Goal: Task Accomplishment & Management: Complete application form

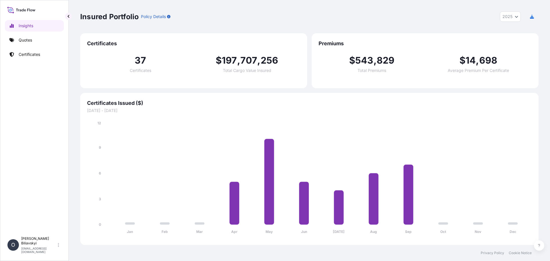
select select "2025"
click at [27, 43] on link "Quotes" at bounding box center [34, 39] width 59 height 11
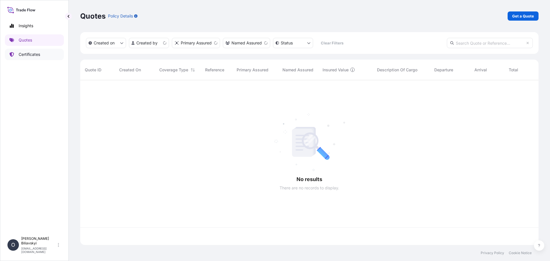
scroll to position [163, 454]
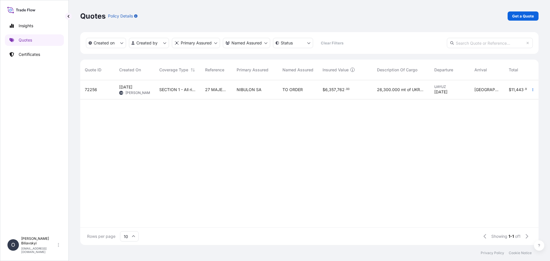
click at [213, 96] on div "27 MAJESTIC NOOR 25/022" at bounding box center [215, 89] width 31 height 19
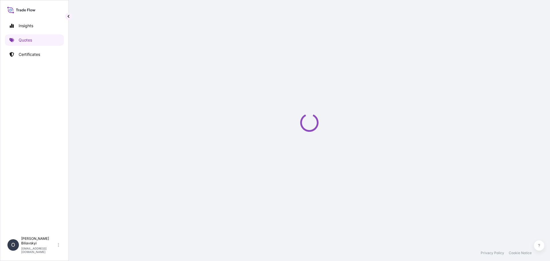
select select "Water"
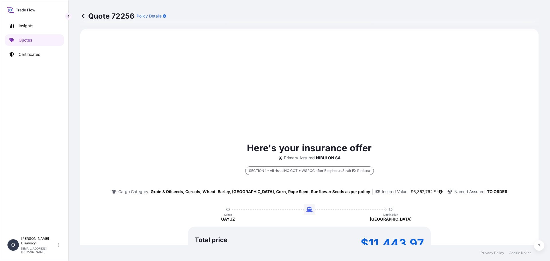
select select "31538"
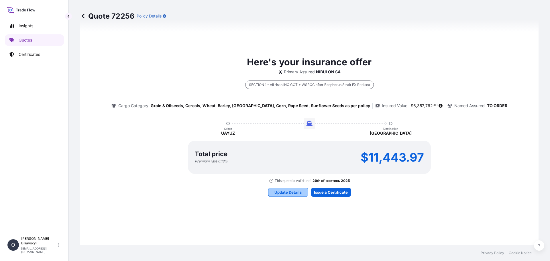
click at [278, 190] on p "Update Details" at bounding box center [287, 192] width 27 height 6
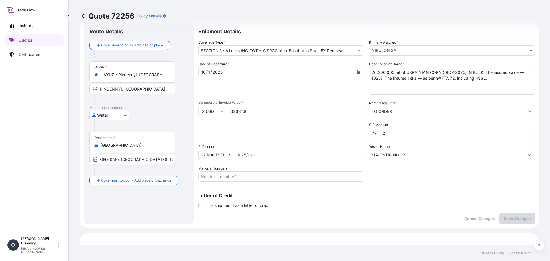
scroll to position [9, 0]
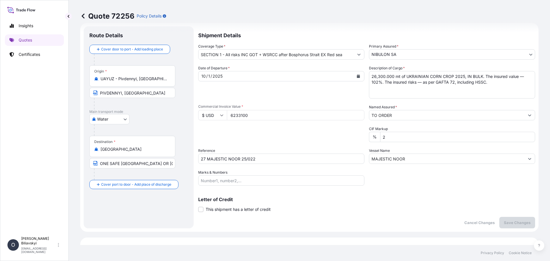
click at [142, 161] on input "ONE SAFE [GEOGRAPHIC_DATA] OR [GEOGRAPHIC_DATA] OR [GEOGRAPHIC_DATA], [GEOGRAPH…" at bounding box center [132, 163] width 86 height 10
drag, startPoint x: 153, startPoint y: 165, endPoint x: 187, endPoint y: 164, distance: 34.4
click at [187, 164] on div "Destination * [GEOGRAPHIC_DATA] ONE SAFE PORT OF [GEOGRAPHIC_DATA] OR [GEOGRAPH…" at bounding box center [138, 158] width 98 height 44
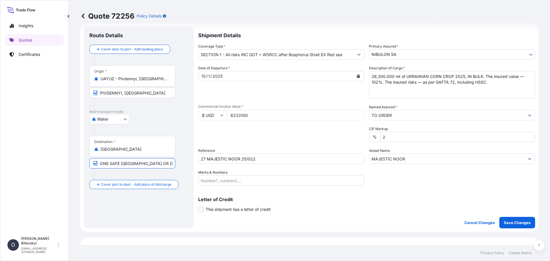
click at [184, 140] on div "Destination * [GEOGRAPHIC_DATA] ONE SAFE PORT OF [GEOGRAPHIC_DATA] OR [GEOGRAPH…" at bounding box center [138, 158] width 98 height 44
click at [354, 78] on button "Calendar" at bounding box center [358, 76] width 9 height 9
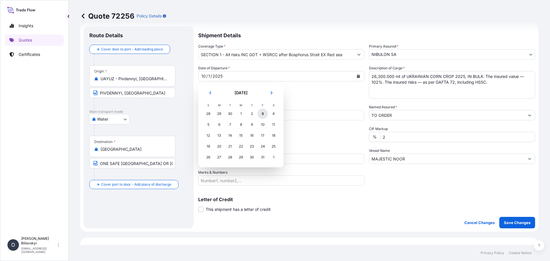
click at [264, 112] on div "3" at bounding box center [262, 114] width 10 height 10
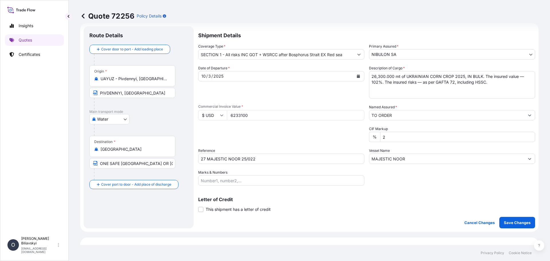
drag, startPoint x: 264, startPoint y: 115, endPoint x: 192, endPoint y: 112, distance: 72.2
click at [192, 112] on form "Route Details Cover door to port - Add loading place Place of loading Road / [G…" at bounding box center [309, 127] width 458 height 209
paste input ".26"
drag, startPoint x: 251, startPoint y: 117, endPoint x: 212, endPoint y: 112, distance: 39.5
click at [212, 112] on div "$ USD 6.26" at bounding box center [281, 115] width 166 height 10
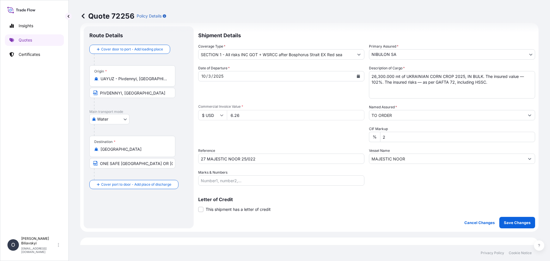
paste input "number"
drag, startPoint x: 240, startPoint y: 116, endPoint x: 214, endPoint y: 113, distance: 25.9
click at [216, 113] on div "$ USD 6.26" at bounding box center [281, 115] width 166 height 10
paste input "number"
type input "6"
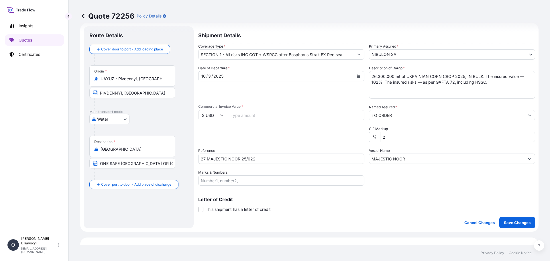
paste input "6259400.00"
type input "6259400.00"
click at [267, 160] on input "27 MAJESTIC NOOR 25/022" at bounding box center [281, 158] width 166 height 10
click at [511, 221] on p "Save Changes" at bounding box center [517, 223] width 27 height 6
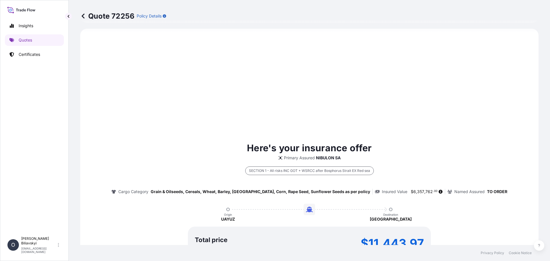
select select "Water"
select select "31538"
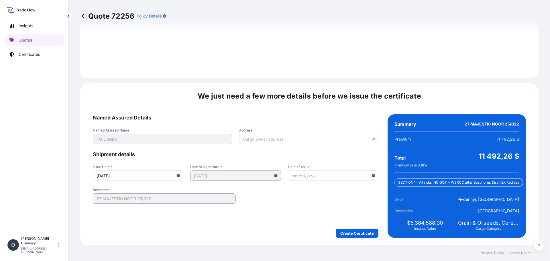
scroll to position [704, 0]
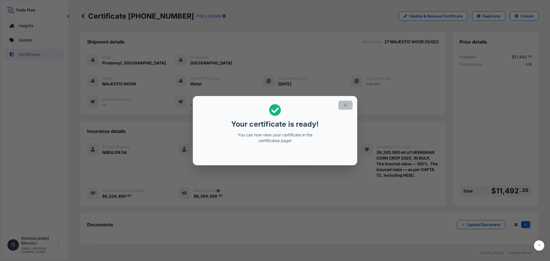
click at [344, 105] on icon "button" at bounding box center [345, 105] width 5 height 5
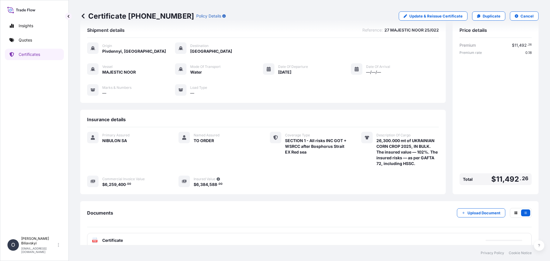
scroll to position [21, 0]
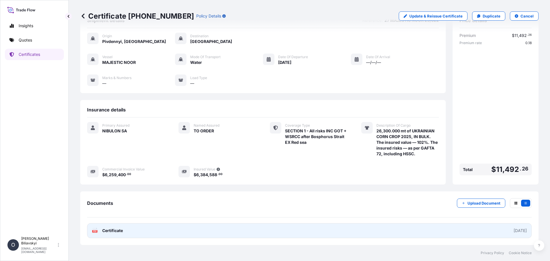
click at [186, 232] on link "PDF Certificate [DATE]" at bounding box center [309, 230] width 444 height 15
